Goal: Task Accomplishment & Management: Complete application form

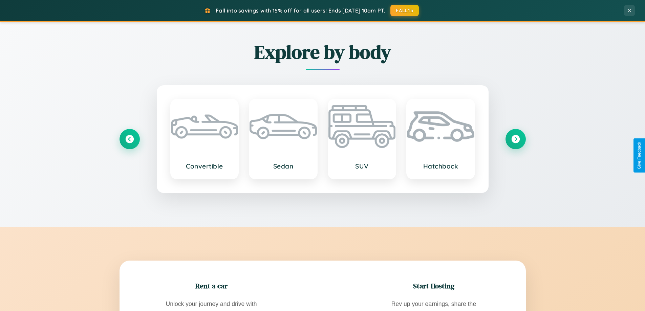
scroll to position [1303, 0]
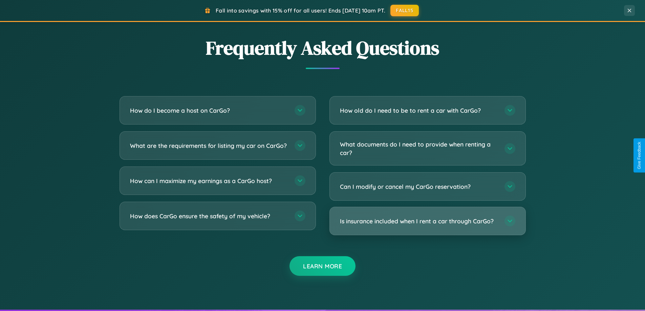
click at [427, 221] on h3 "Is insurance included when I rent a car through CarGo?" at bounding box center [419, 221] width 158 height 8
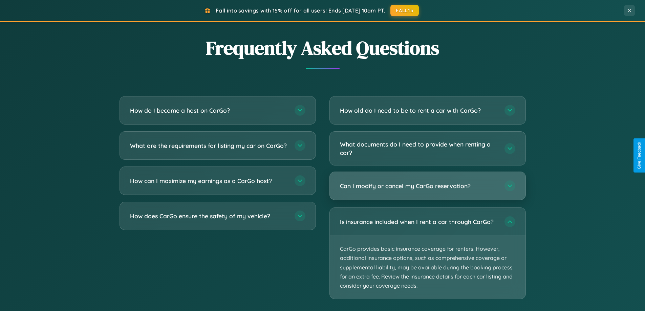
click at [427, 187] on h3 "Can I modify or cancel my CarGo reservation?" at bounding box center [419, 186] width 158 height 8
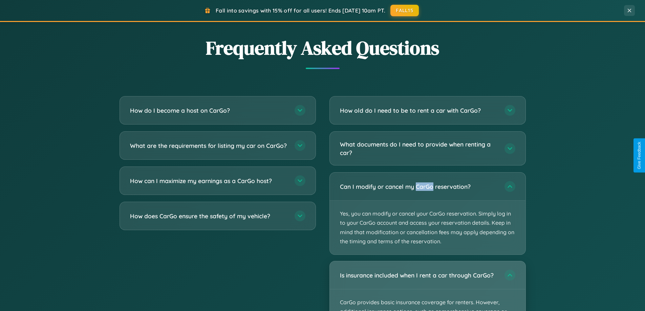
click at [427, 286] on div "Is insurance included when I rent a car through CarGo?" at bounding box center [428, 275] width 196 height 28
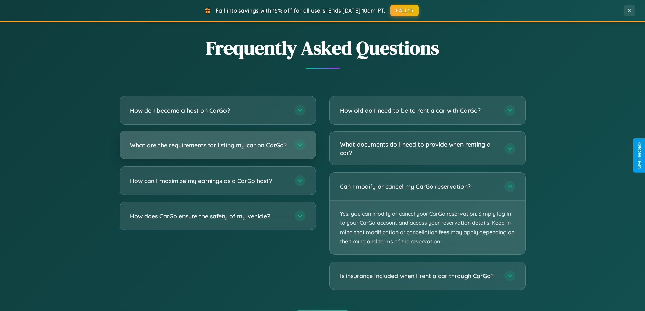
click at [217, 148] on h3 "What are the requirements for listing my car on CarGo?" at bounding box center [209, 145] width 158 height 8
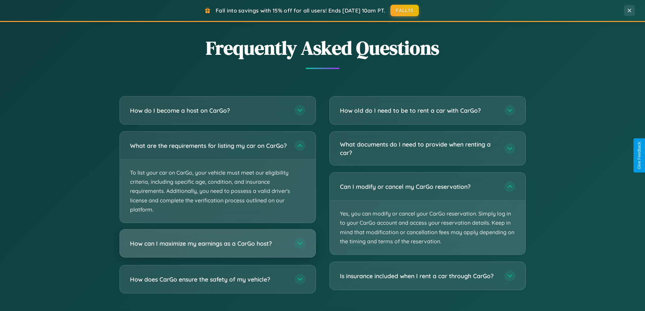
click at [217, 248] on h3 "How can I maximize my earnings as a CarGo host?" at bounding box center [209, 243] width 158 height 8
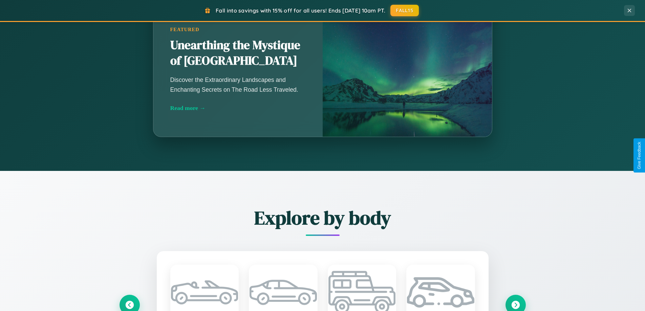
scroll to position [466, 0]
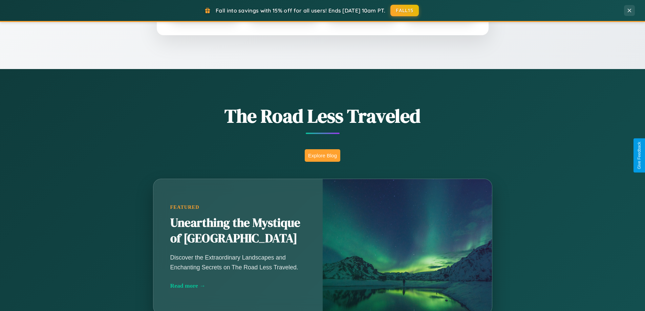
click at [322, 155] on button "Explore Blog" at bounding box center [323, 155] width 36 height 13
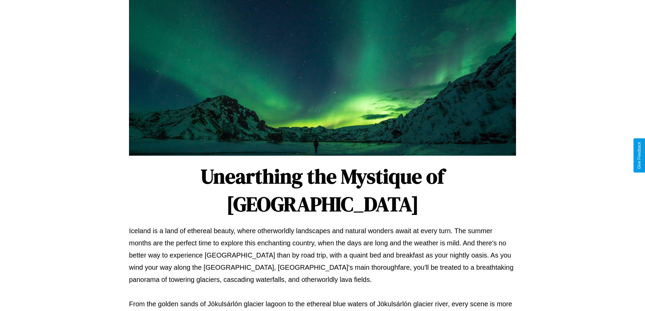
scroll to position [219, 0]
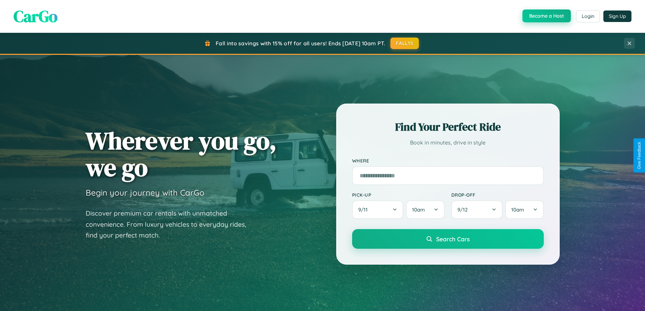
click at [546, 16] on button "Become a Host" at bounding box center [547, 15] width 48 height 13
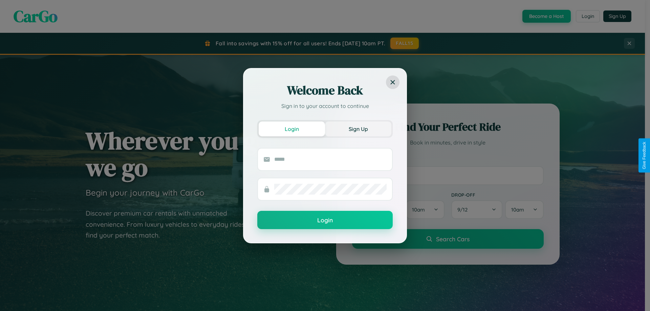
click at [358, 129] on button "Sign Up" at bounding box center [358, 129] width 66 height 15
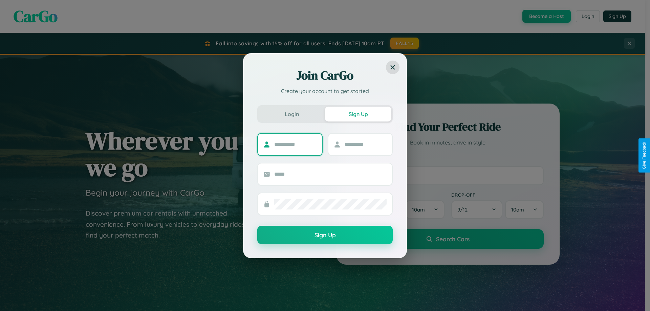
click at [295, 144] on input "text" at bounding box center [295, 144] width 42 height 11
type input "*********"
click at [365, 144] on input "text" at bounding box center [366, 144] width 42 height 11
type input "*****"
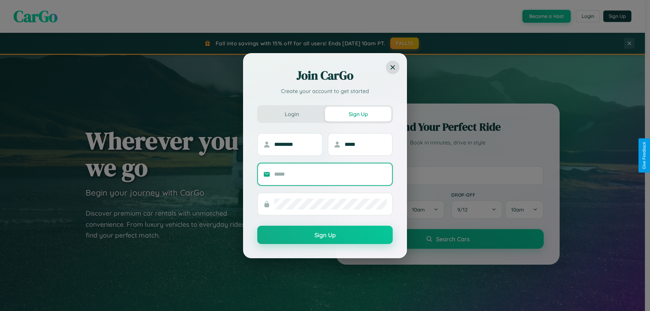
click at [331, 174] on input "text" at bounding box center [330, 174] width 112 height 11
type input "**********"
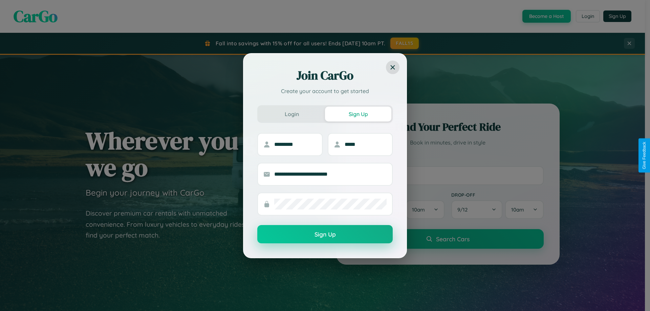
click at [325, 235] on button "Sign Up" at bounding box center [324, 234] width 135 height 18
